Goal: Information Seeking & Learning: Learn about a topic

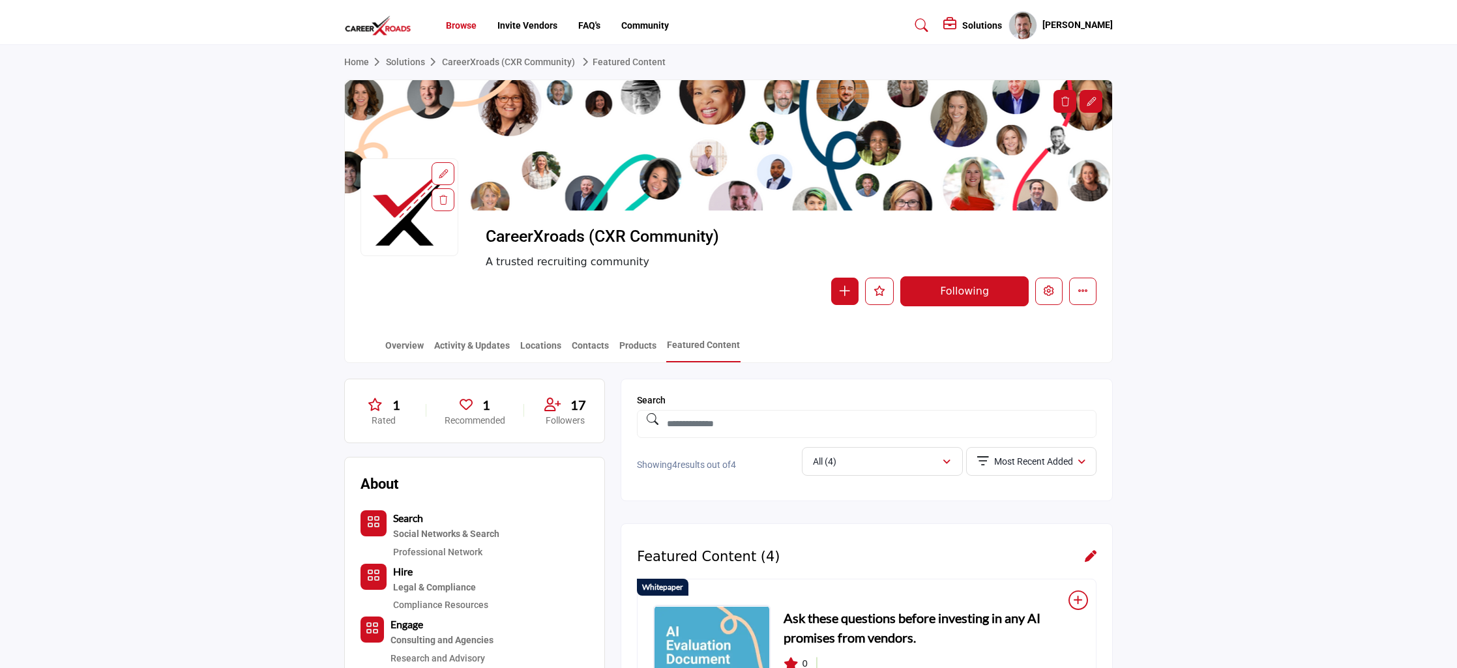
click at [464, 27] on link "Browse" at bounding box center [461, 25] width 31 height 10
click at [409, 346] on link "Overview" at bounding box center [405, 350] width 40 height 23
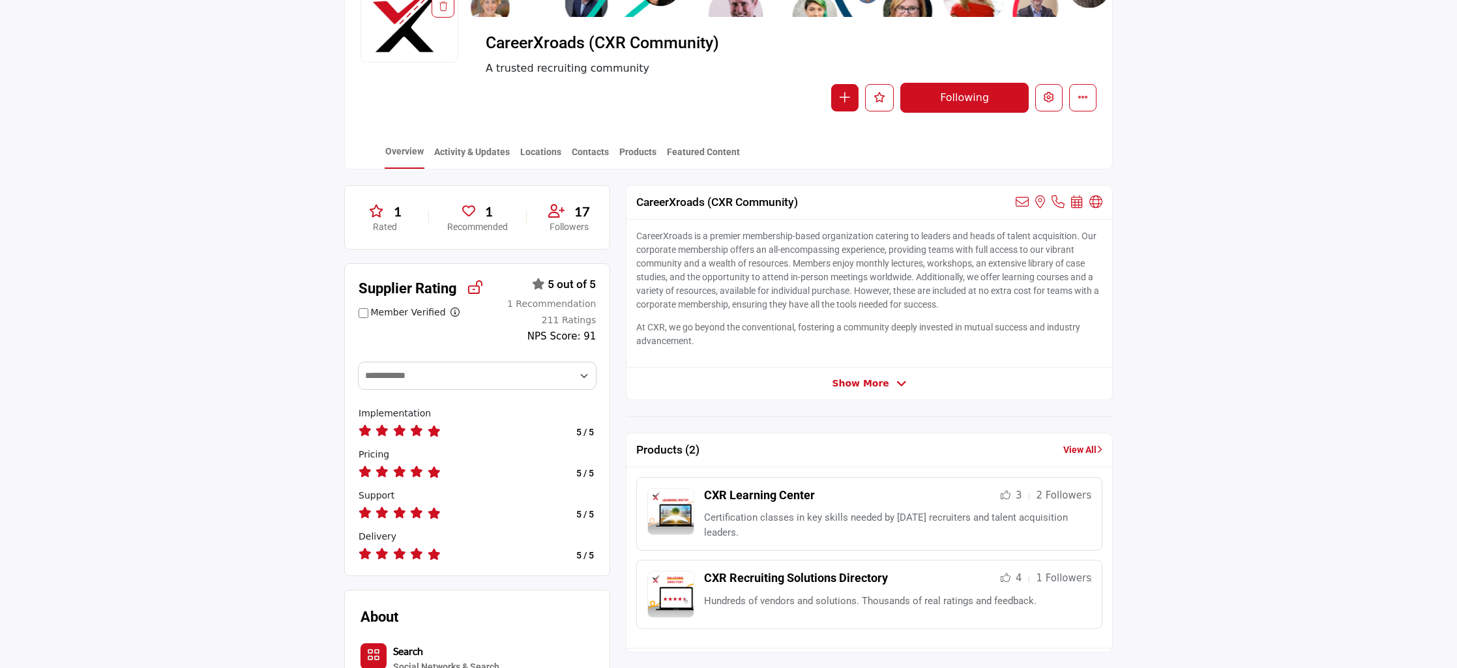
scroll to position [261, 0]
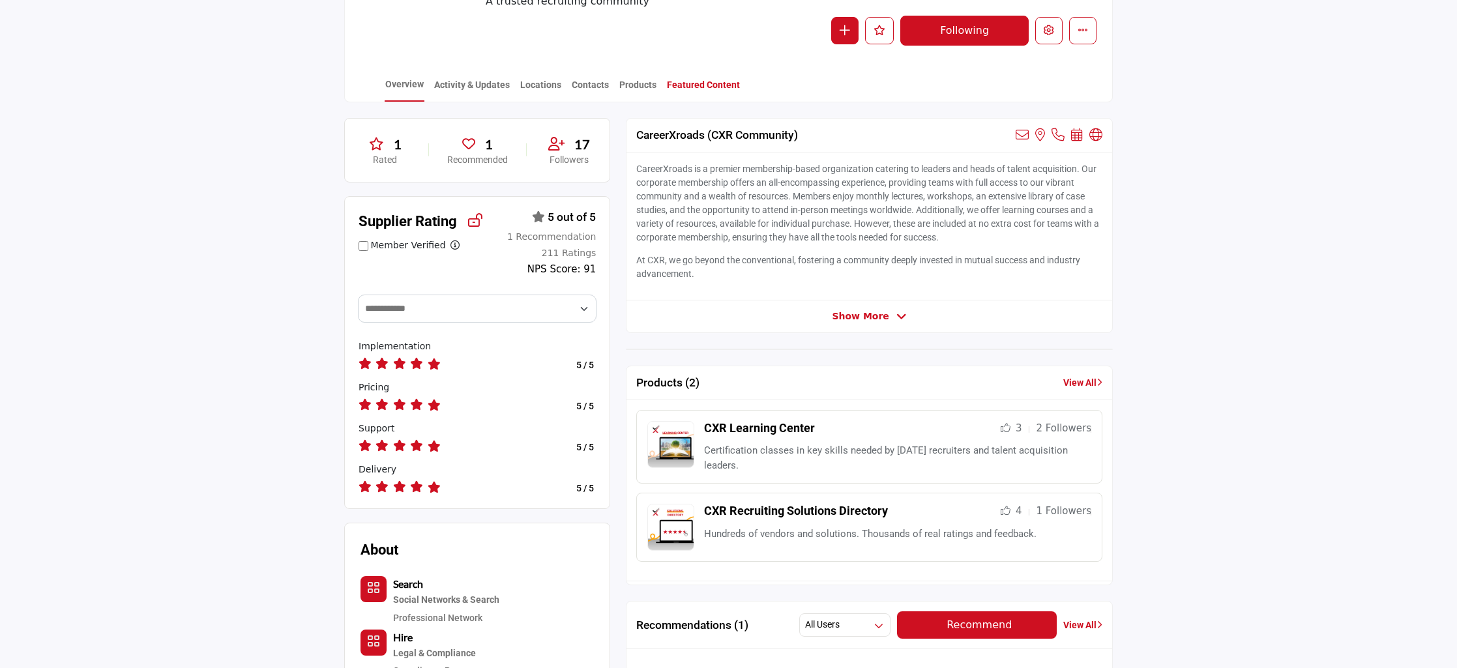
click at [704, 86] on link "Featured Content" at bounding box center [703, 89] width 74 height 23
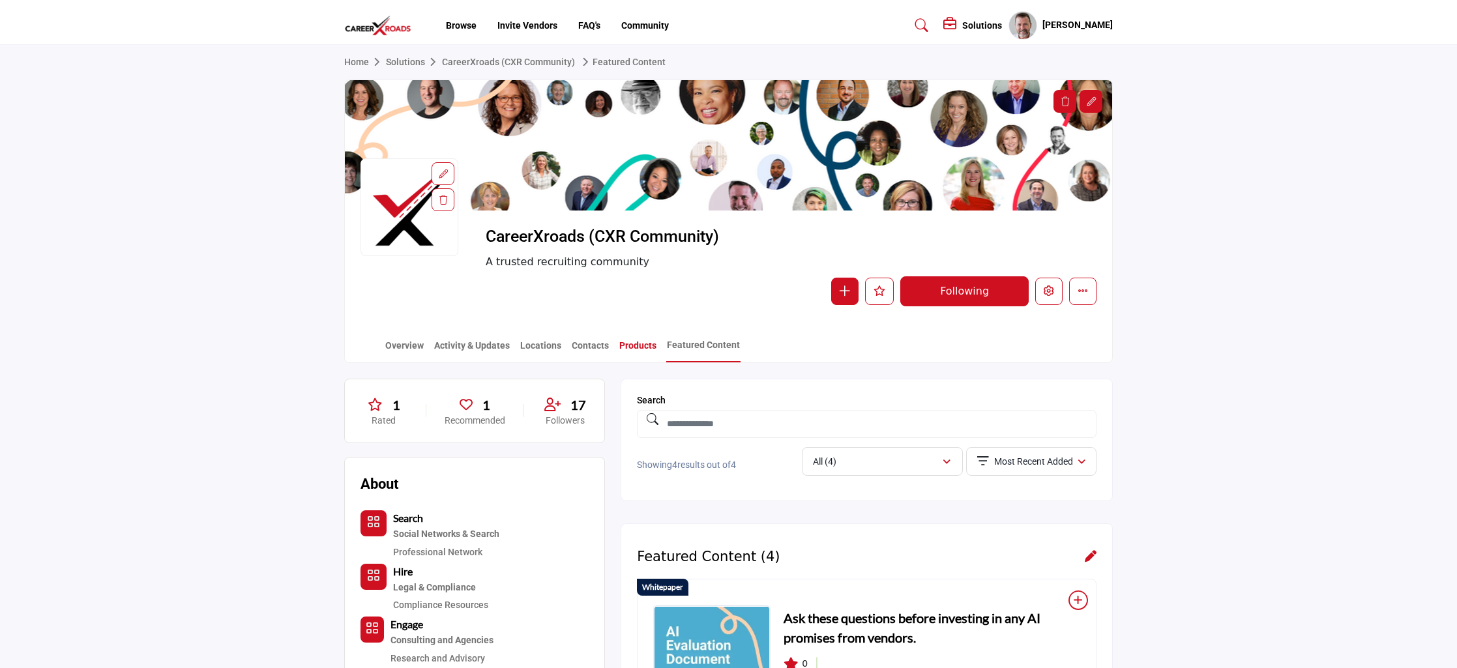
click at [642, 345] on link "Products" at bounding box center [638, 350] width 38 height 23
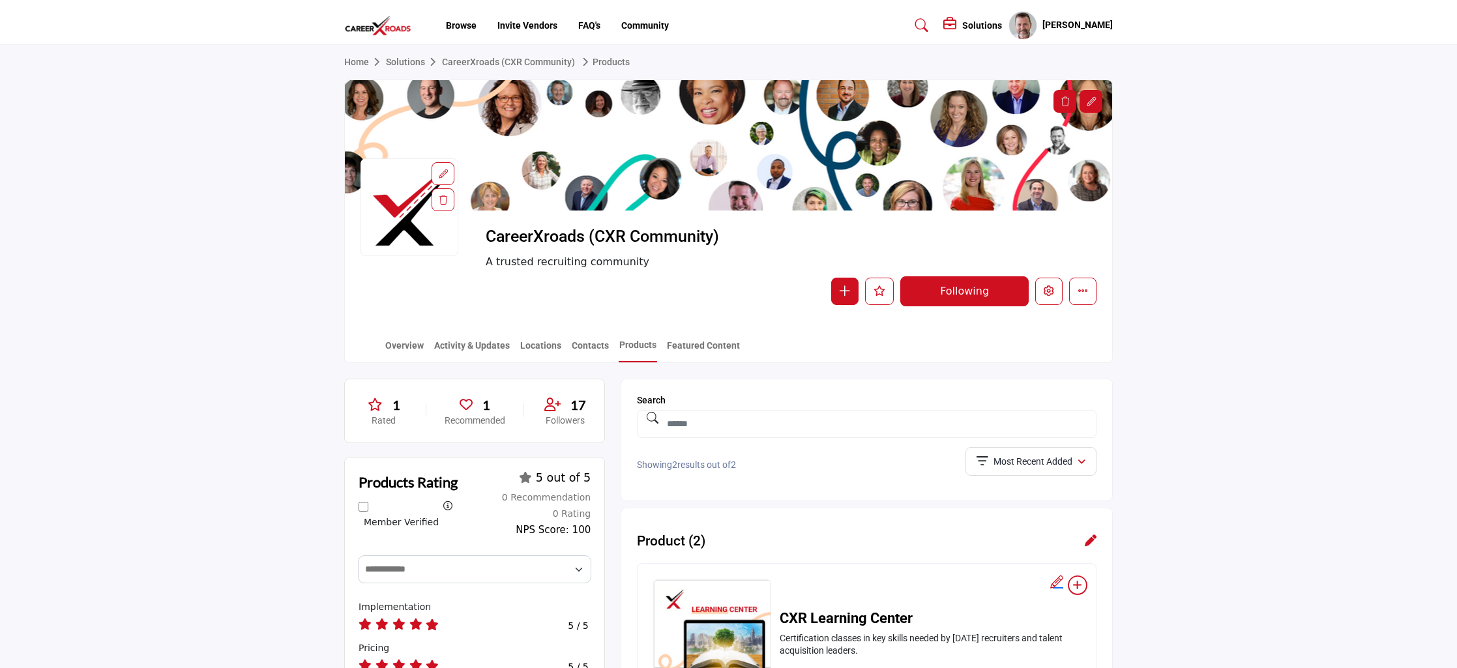
click at [577, 349] on link "Contacts" at bounding box center [590, 350] width 38 height 23
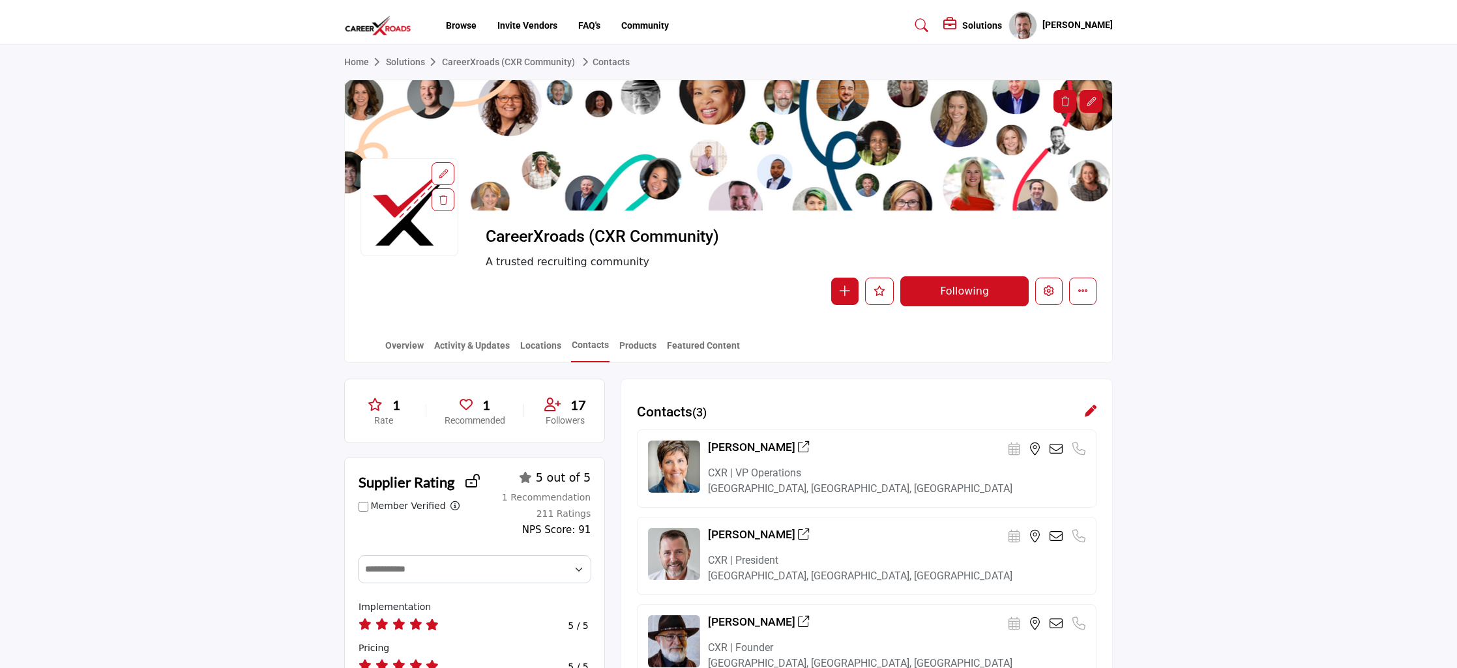
click at [544, 349] on link "Locations" at bounding box center [541, 350] width 42 height 23
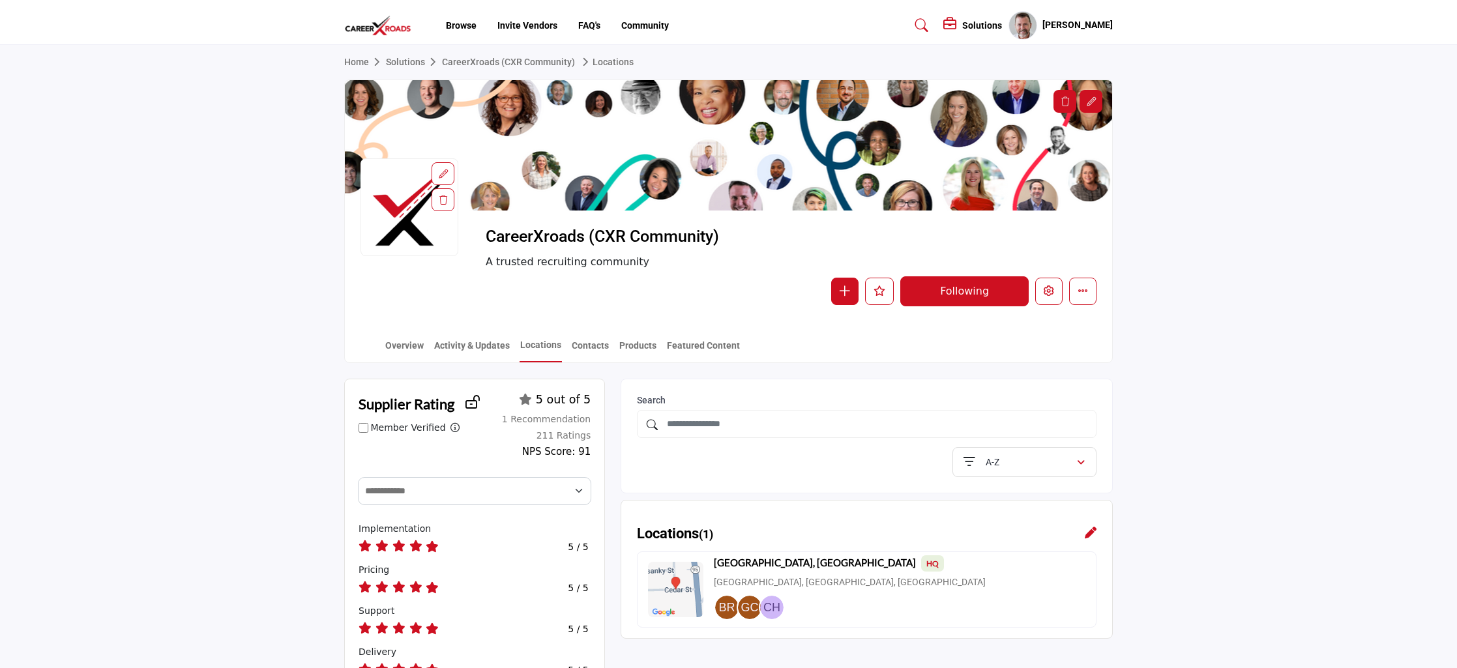
click at [477, 349] on link "Activity & Updates" at bounding box center [472, 350] width 77 height 23
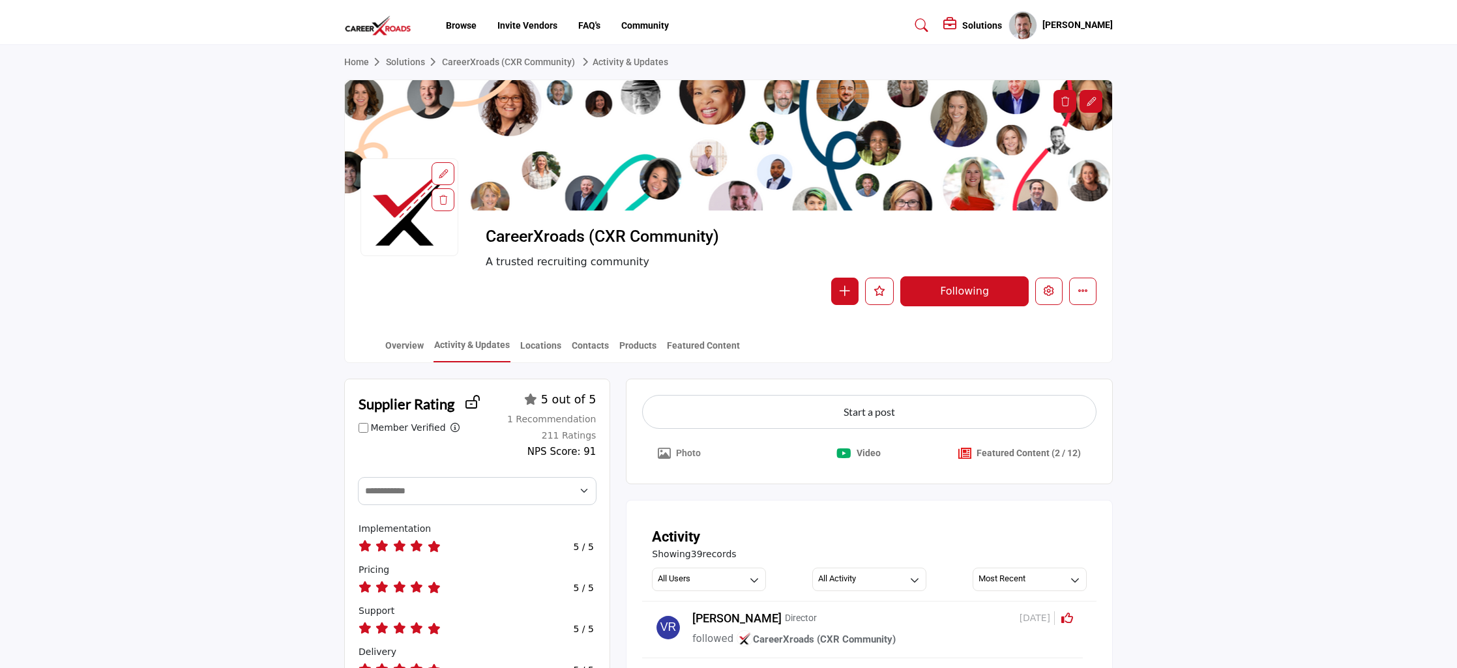
click at [405, 348] on link "Overview" at bounding box center [405, 350] width 40 height 23
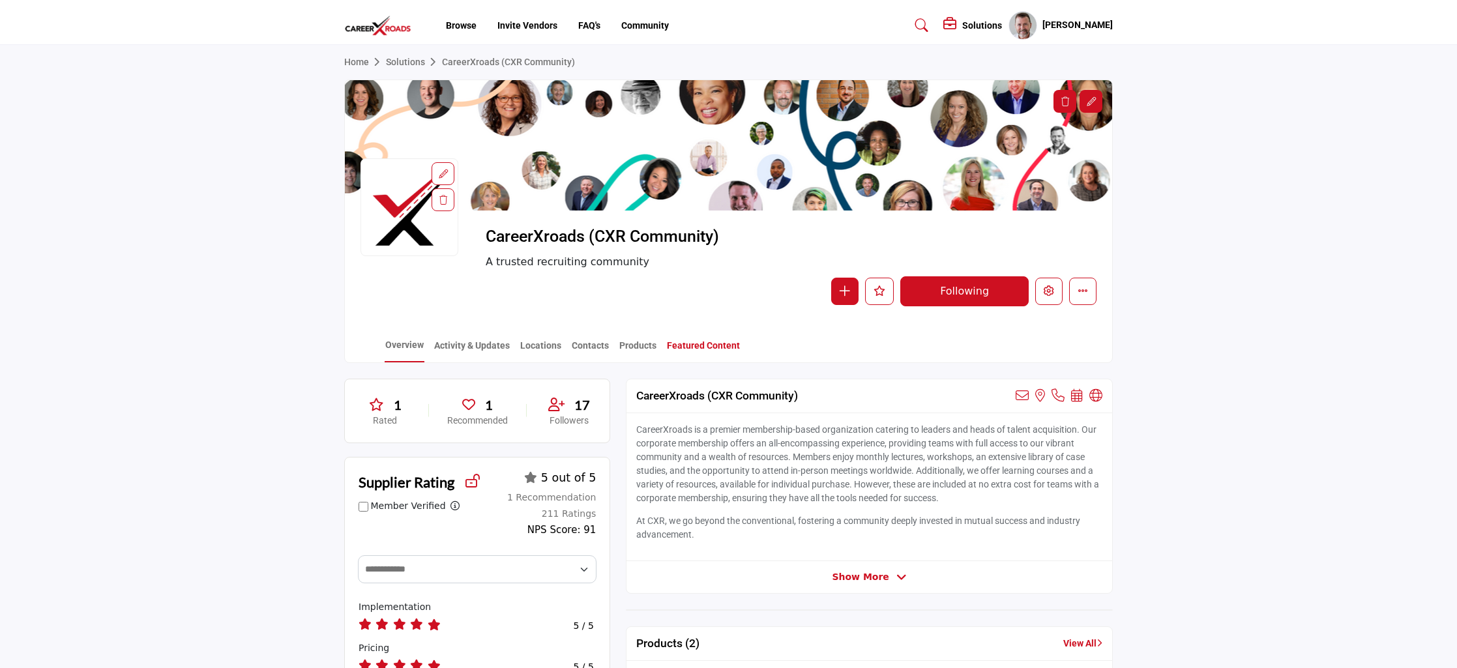
click at [711, 348] on link "Featured Content" at bounding box center [703, 350] width 74 height 23
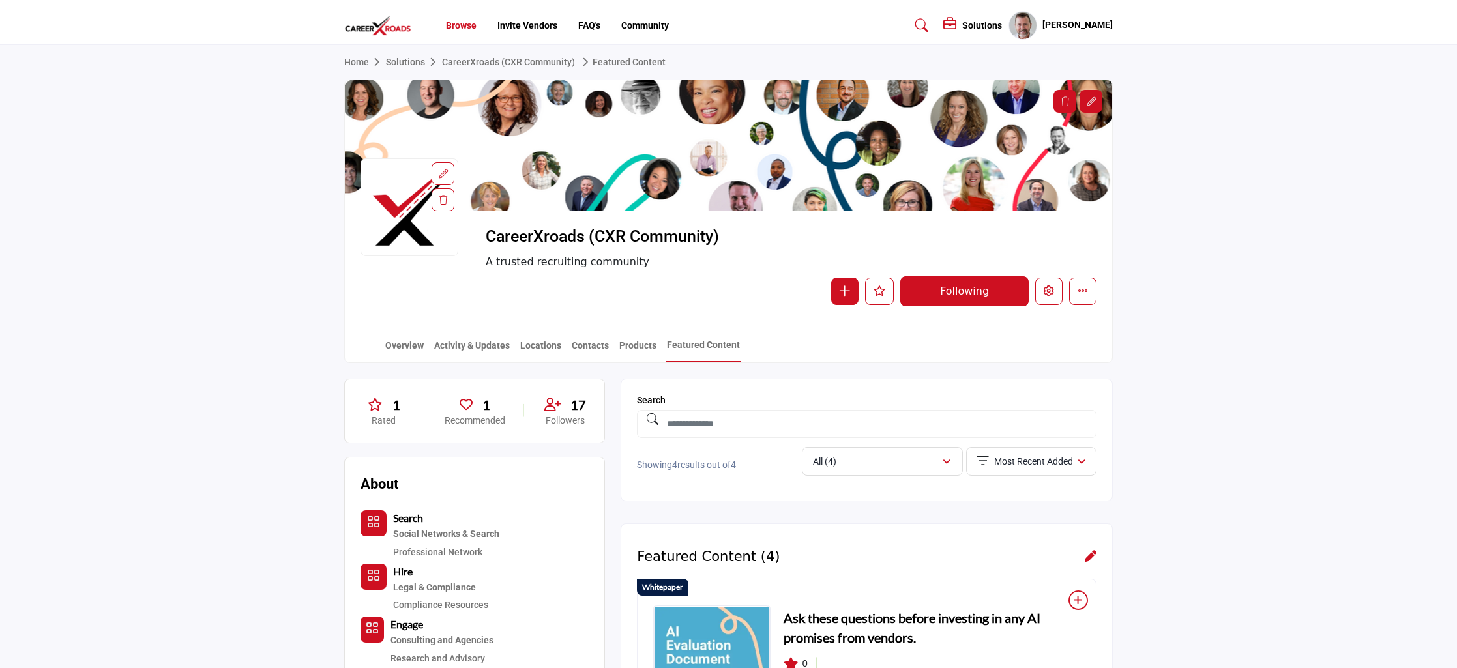
click at [452, 24] on link "Browse" at bounding box center [461, 25] width 31 height 10
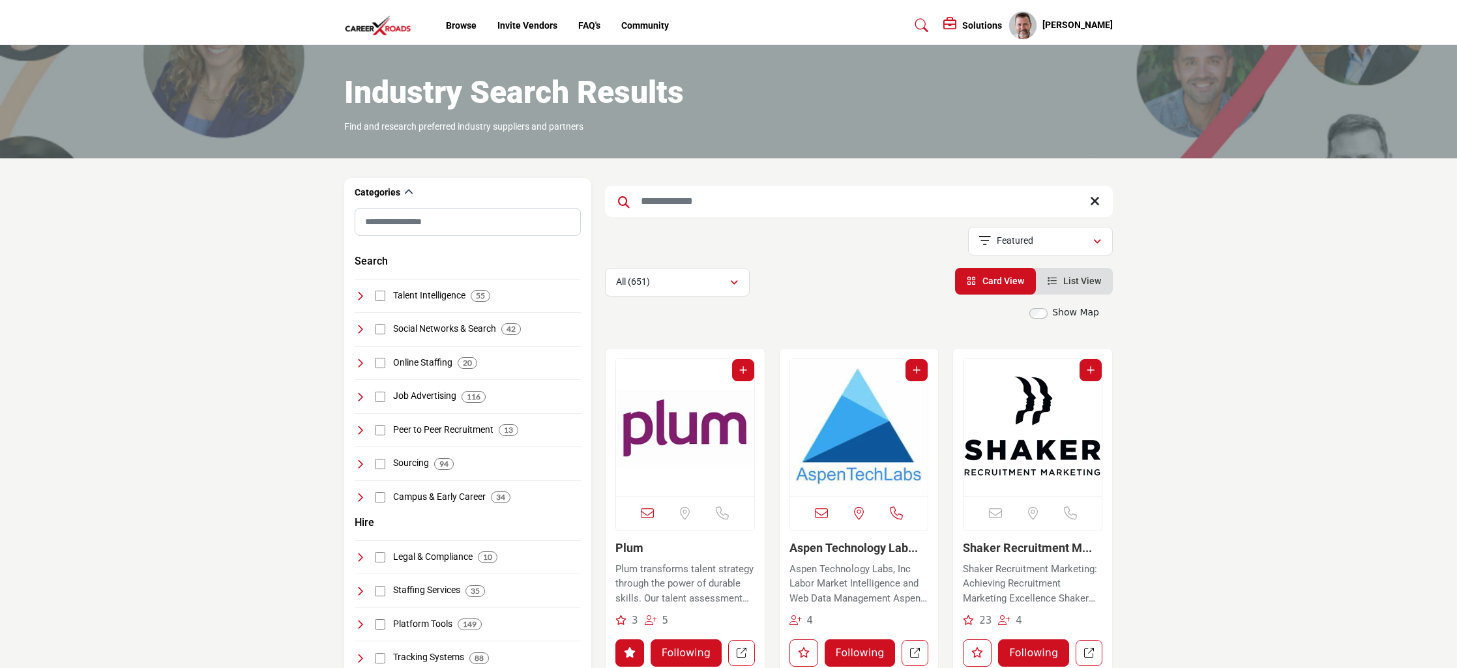
click at [681, 205] on input "Search Keyword" at bounding box center [859, 201] width 508 height 31
type input "*****"
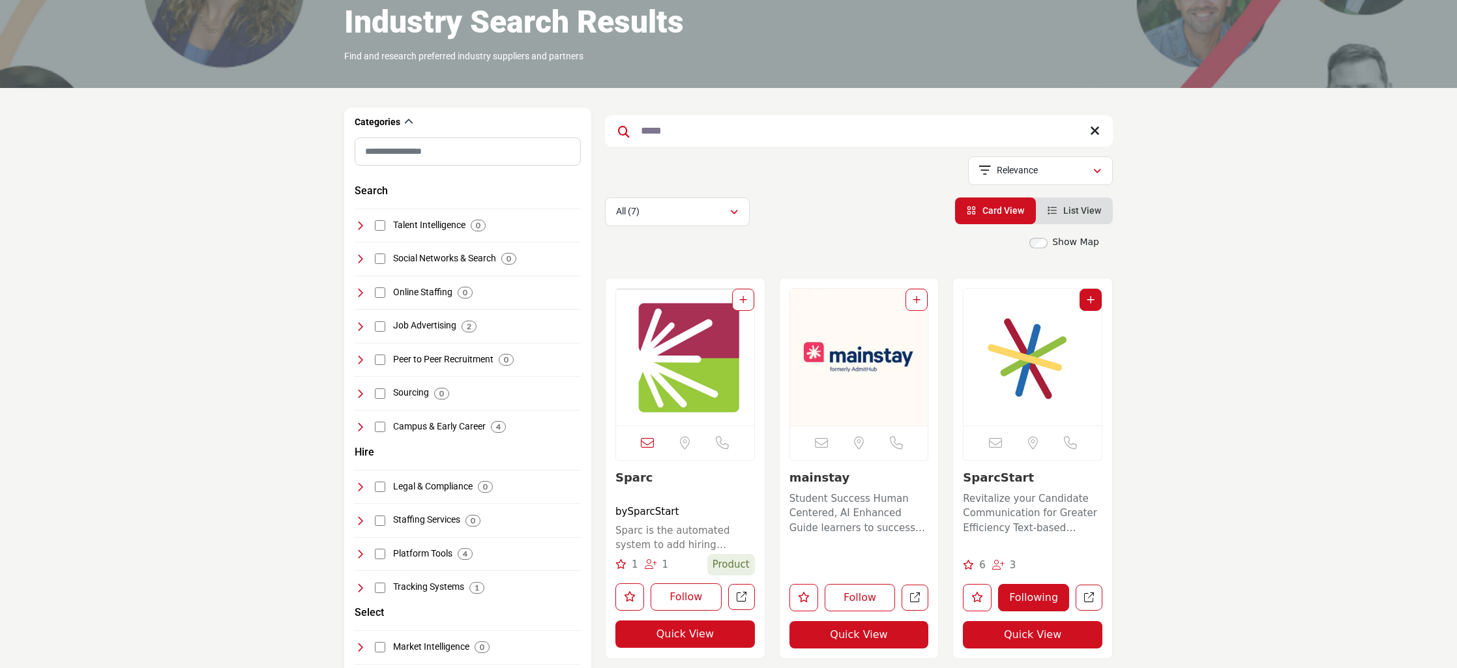
scroll to position [130, 0]
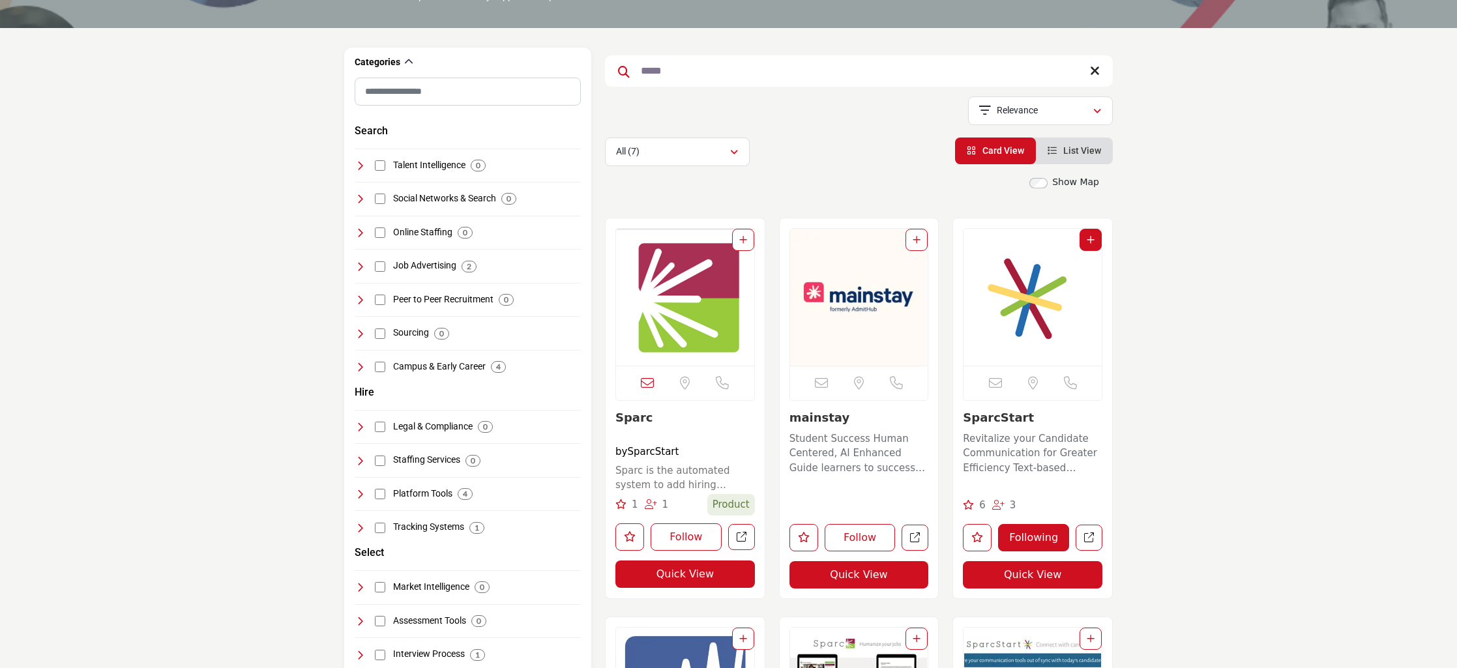
click at [1048, 346] on img "Open Listing in new tab" at bounding box center [1033, 297] width 138 height 137
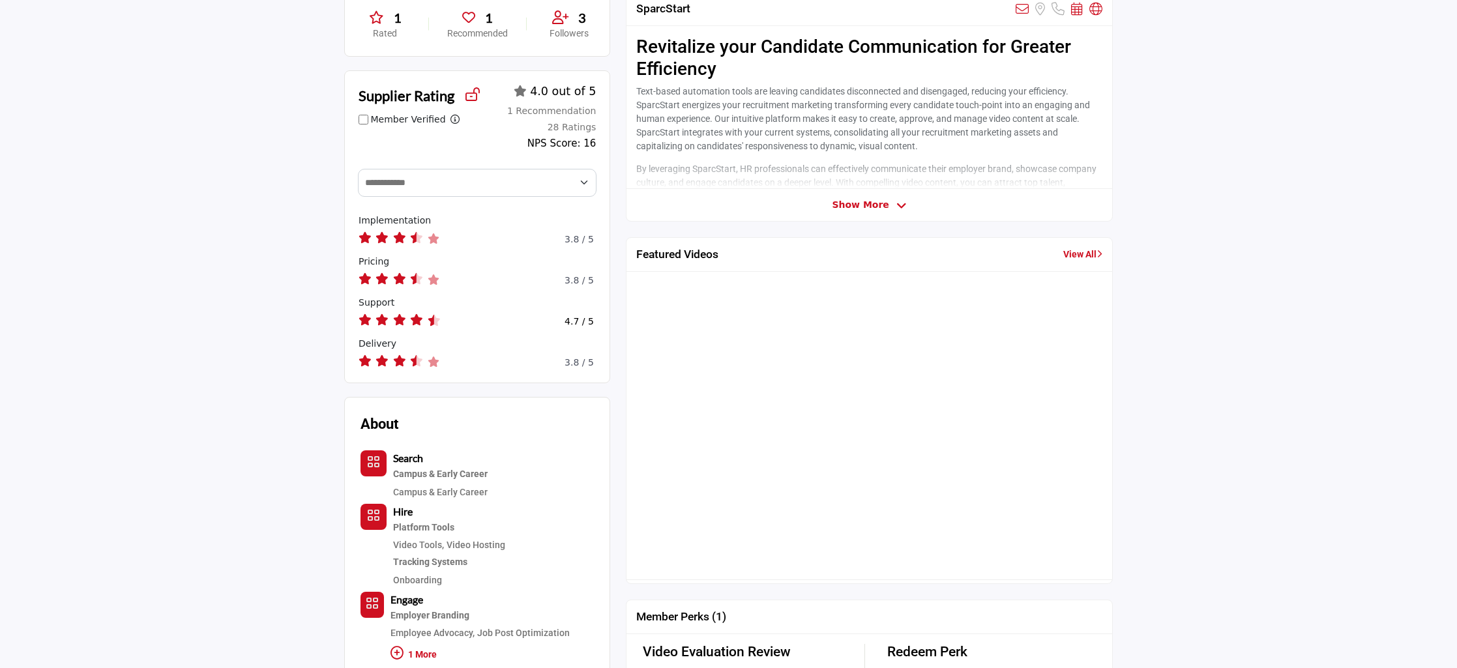
scroll to position [196, 0]
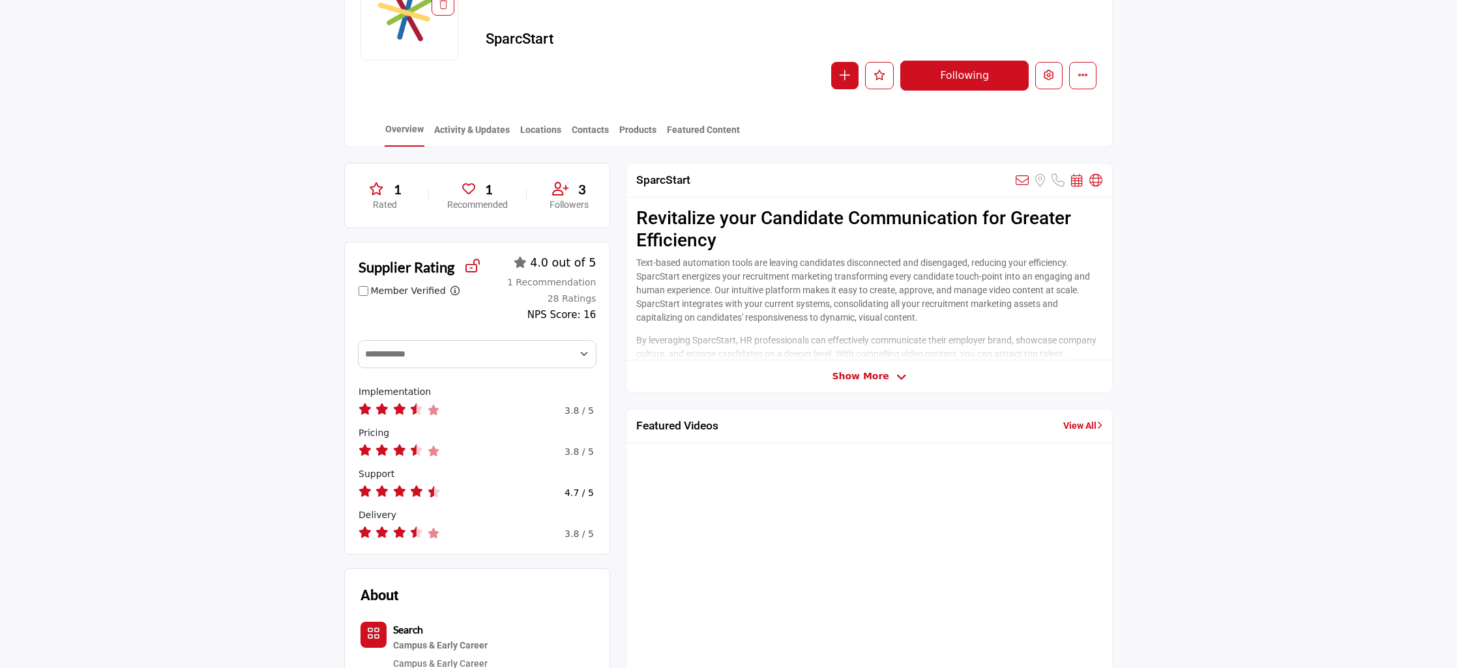
click at [851, 388] on div "SparcStart View email address of this listing Sorry, but we don't have a locati…" at bounding box center [869, 278] width 487 height 230
click at [855, 383] on span "Show More" at bounding box center [860, 377] width 57 height 14
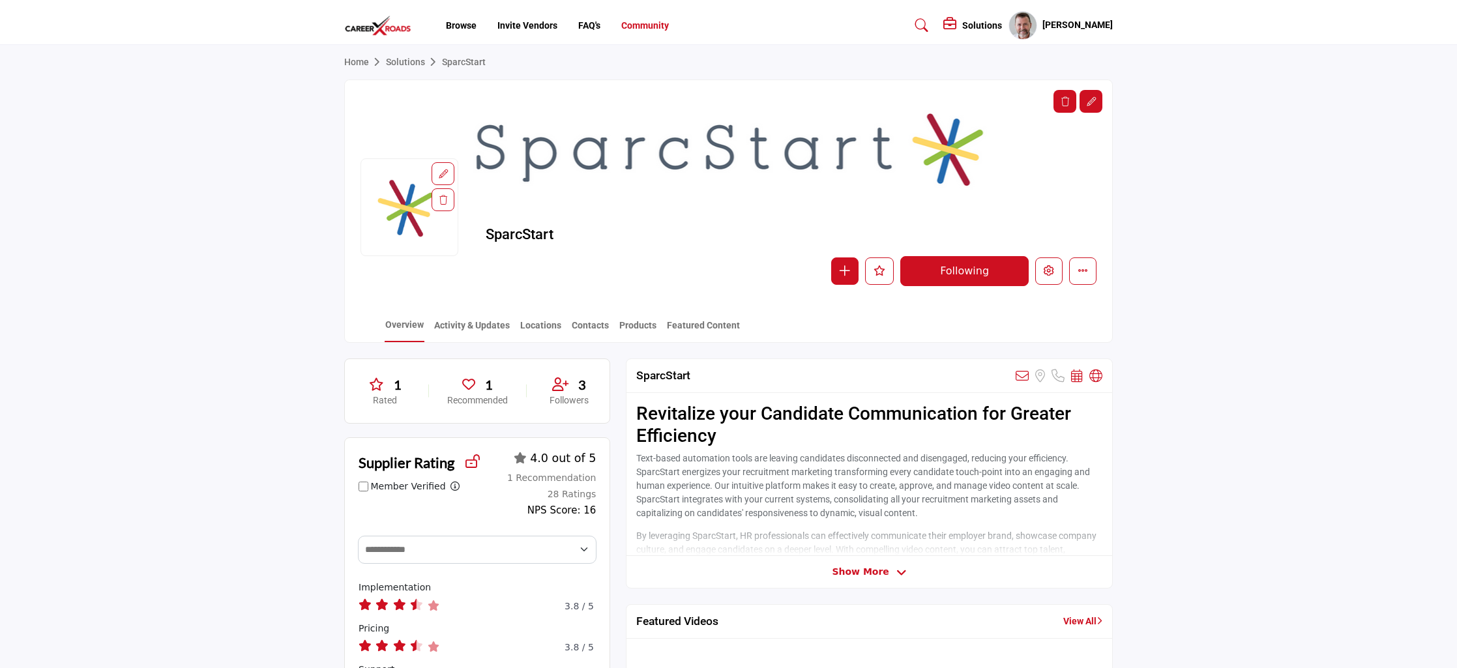
click at [655, 25] on link "Community" at bounding box center [645, 25] width 48 height 10
